Goal: Task Accomplishment & Management: Use online tool/utility

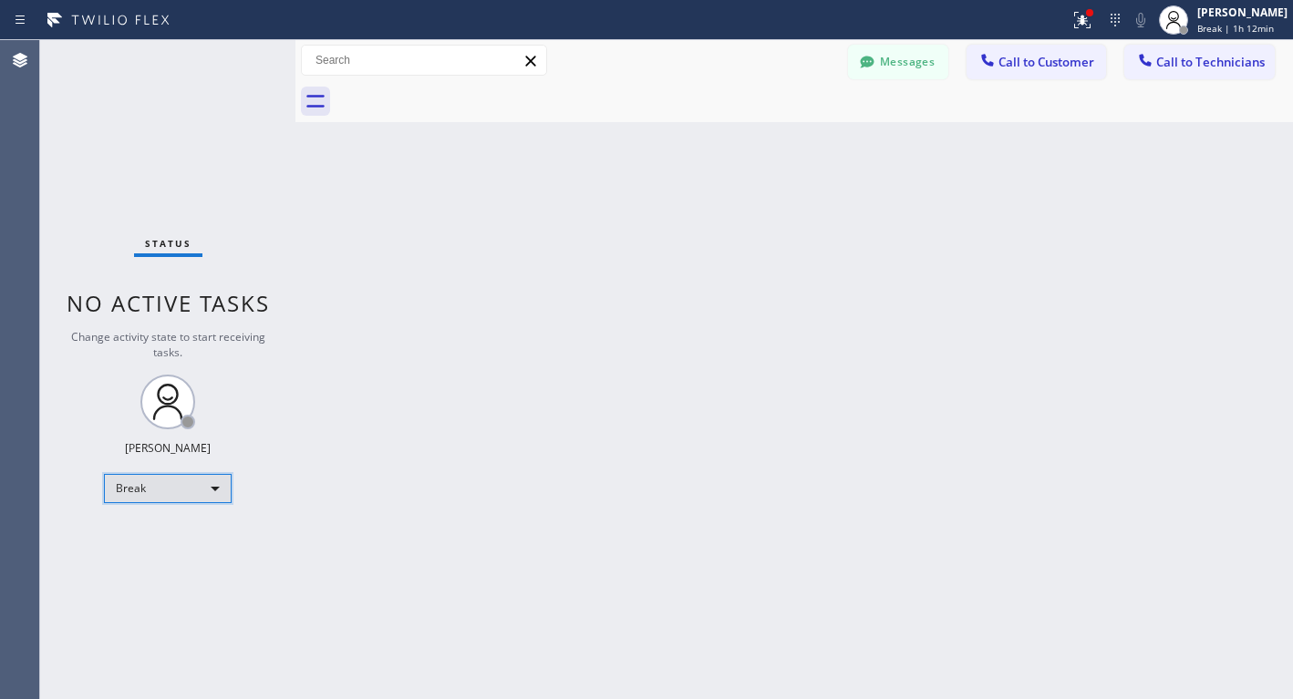
click at [215, 486] on div "Break" at bounding box center [168, 488] width 128 height 29
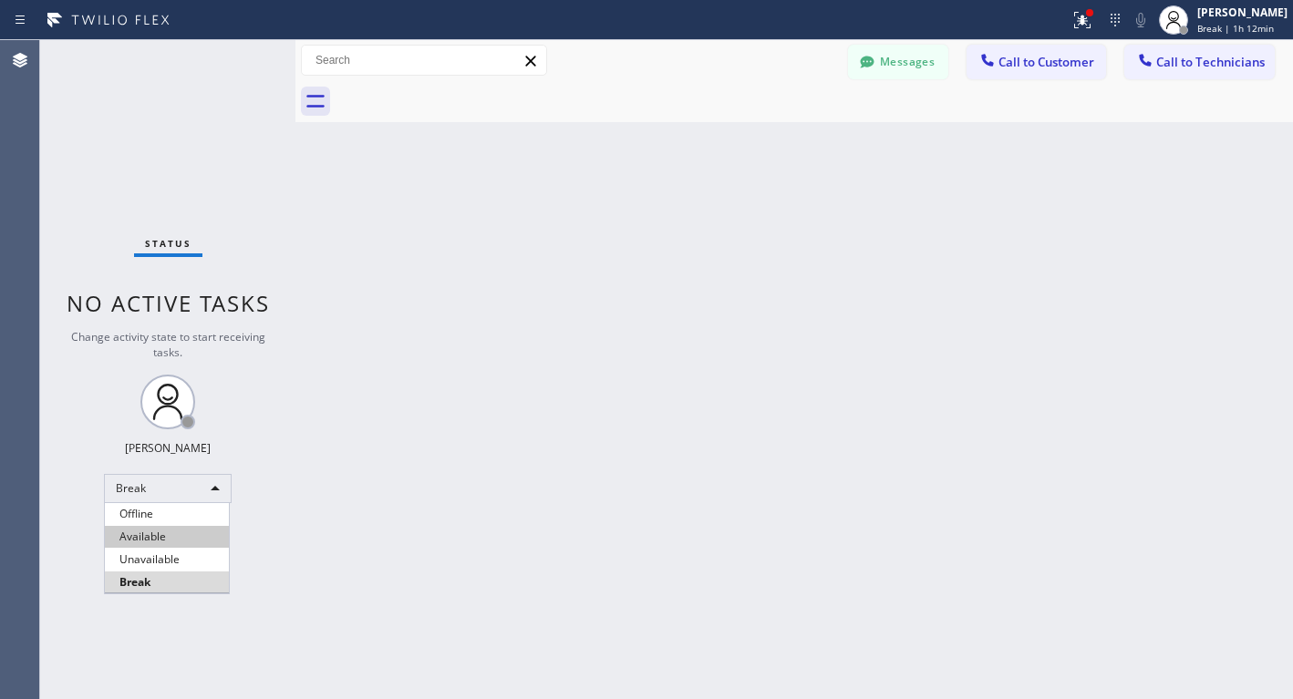
click at [150, 540] on li "Available" at bounding box center [167, 537] width 124 height 22
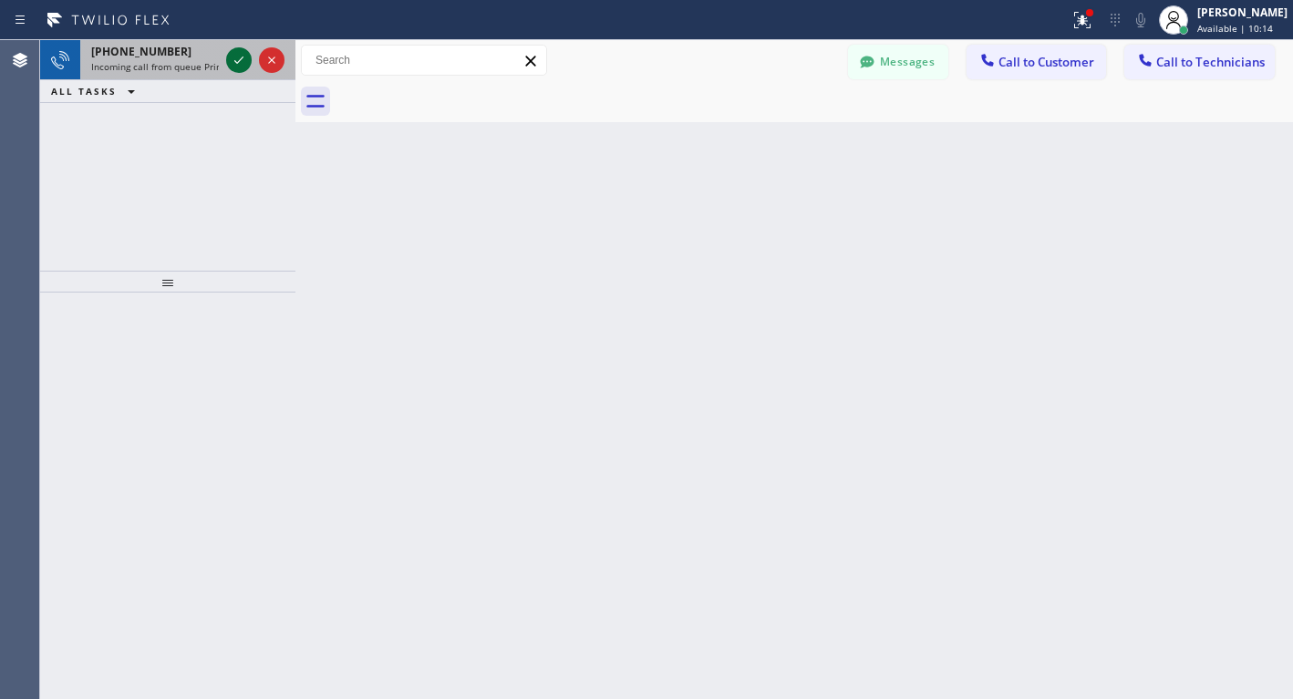
click at [235, 59] on icon at bounding box center [239, 60] width 22 height 22
click at [239, 68] on icon at bounding box center [239, 60] width 22 height 22
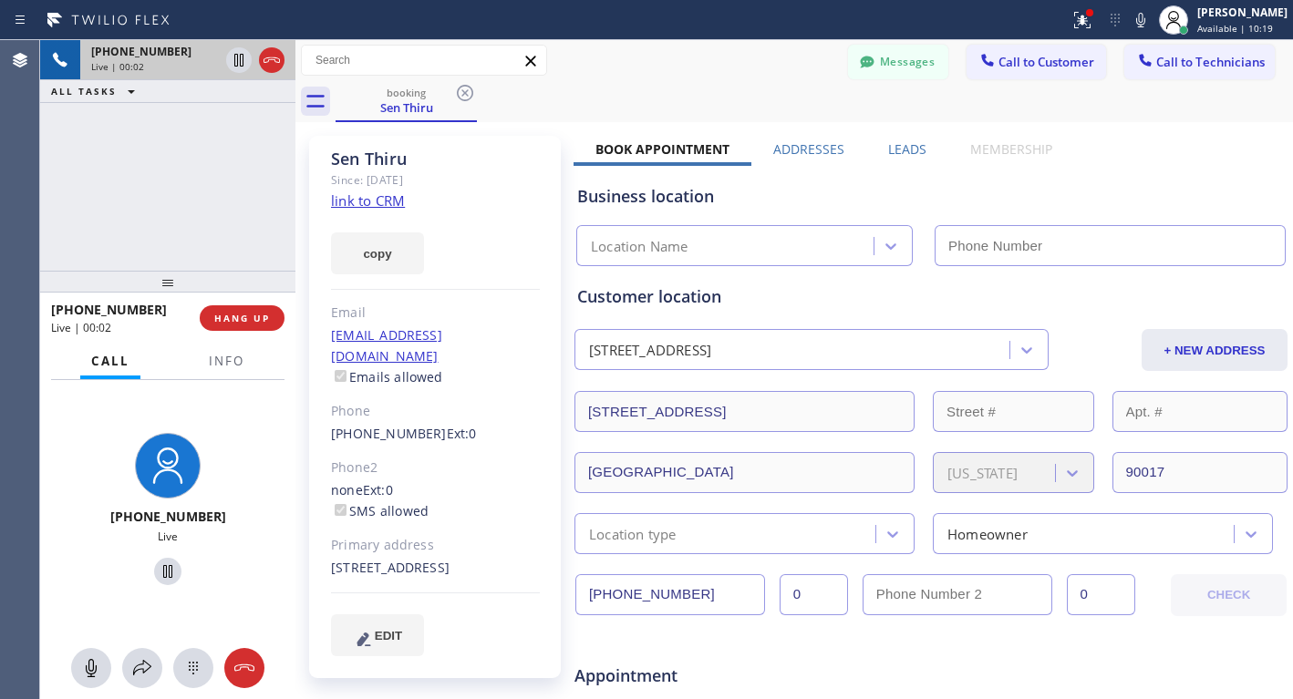
type input "[PHONE_NUMBER]"
click at [374, 201] on link "link to CRM" at bounding box center [368, 200] width 74 height 18
click at [245, 319] on span "HANG UP" at bounding box center [242, 318] width 56 height 13
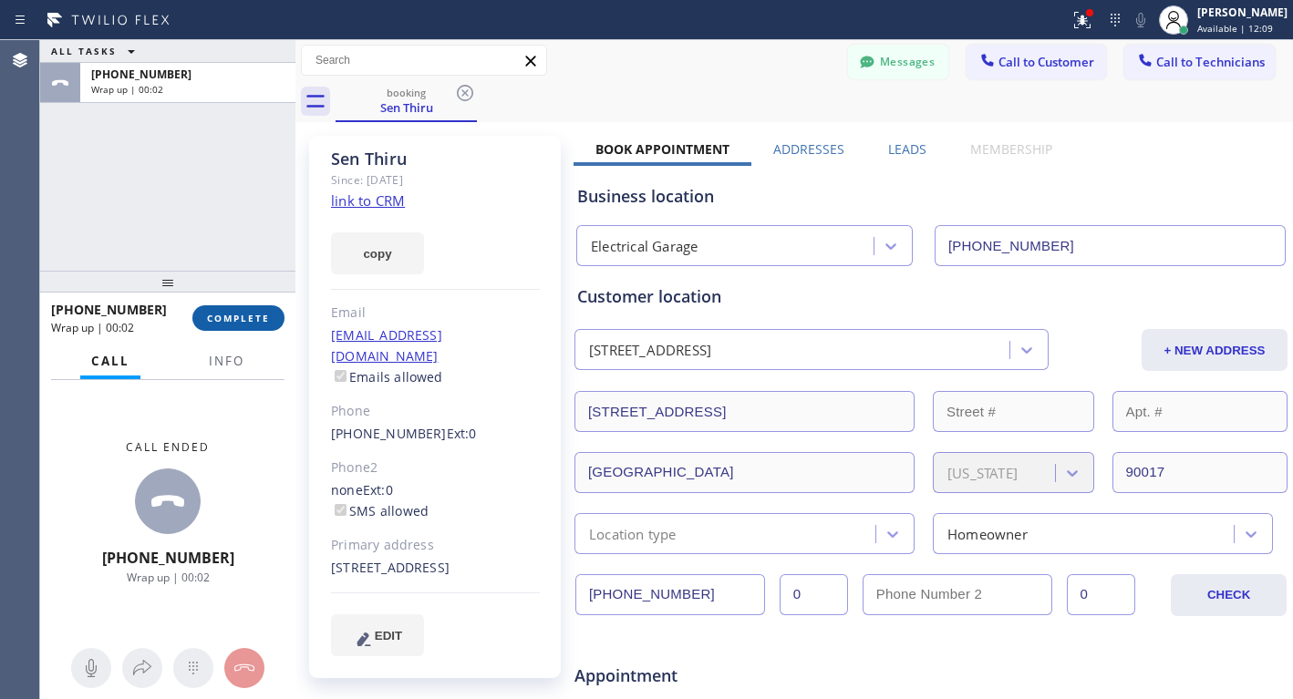
click at [245, 319] on span "COMPLETE" at bounding box center [238, 318] width 63 height 13
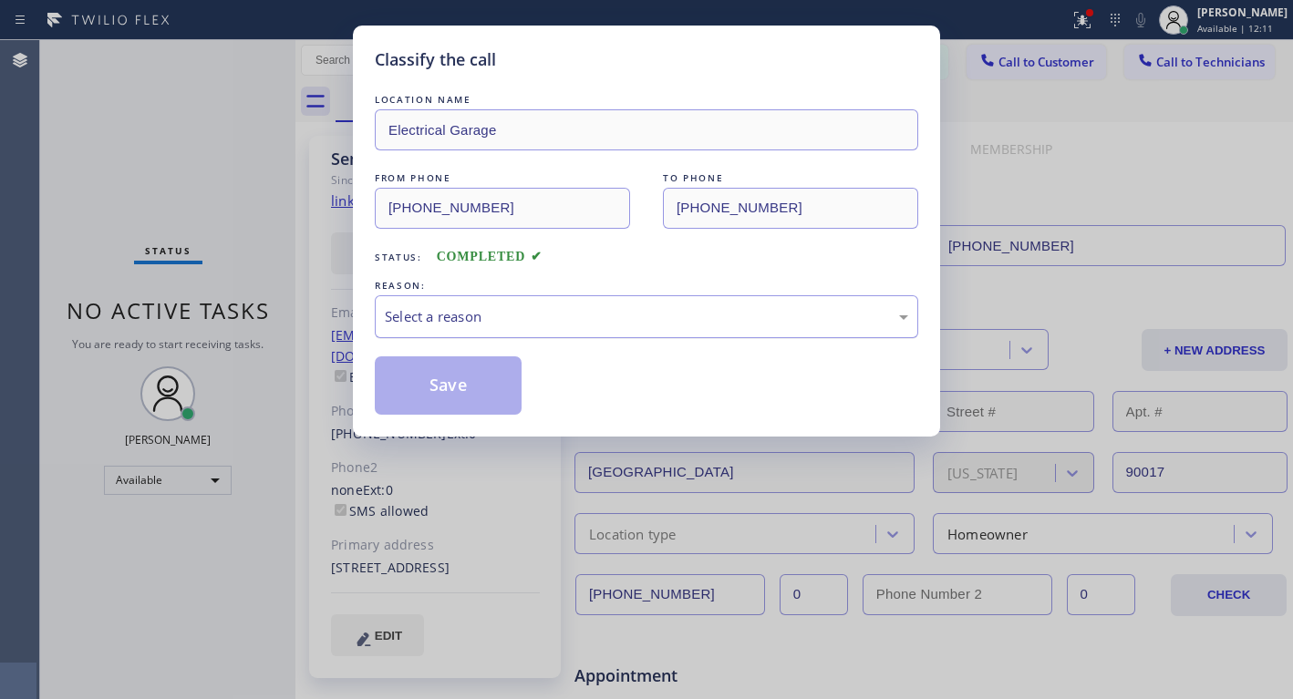
click at [473, 324] on div "Select a reason" at bounding box center [646, 316] width 523 height 21
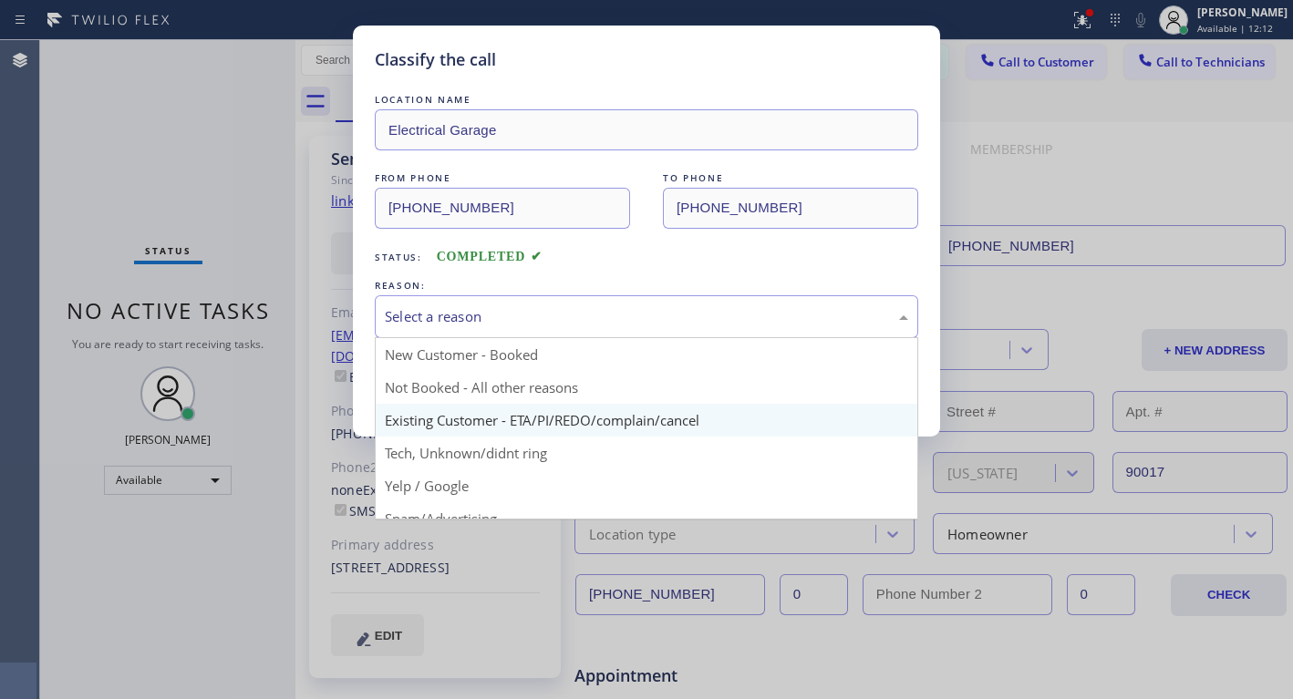
drag, startPoint x: 514, startPoint y: 412, endPoint x: 501, endPoint y: 408, distance: 13.3
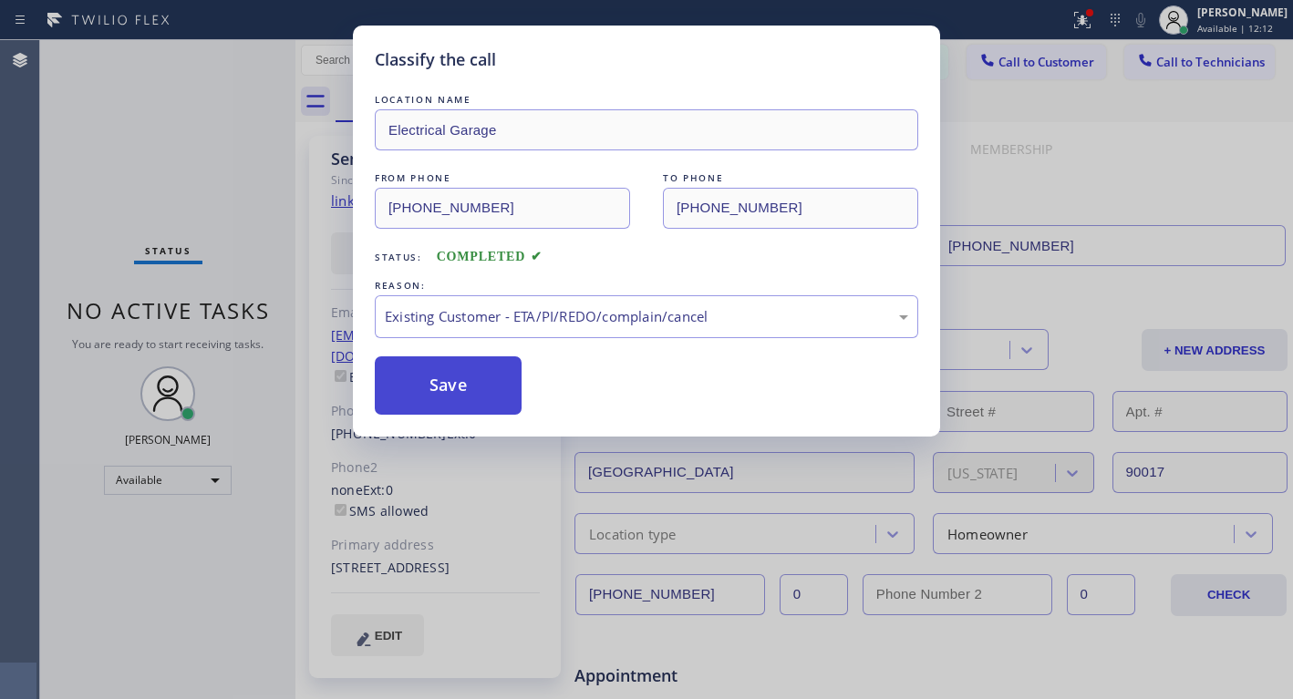
click at [454, 378] on button "Save" at bounding box center [448, 385] width 147 height 58
